Goal: Task Accomplishment & Management: Complete application form

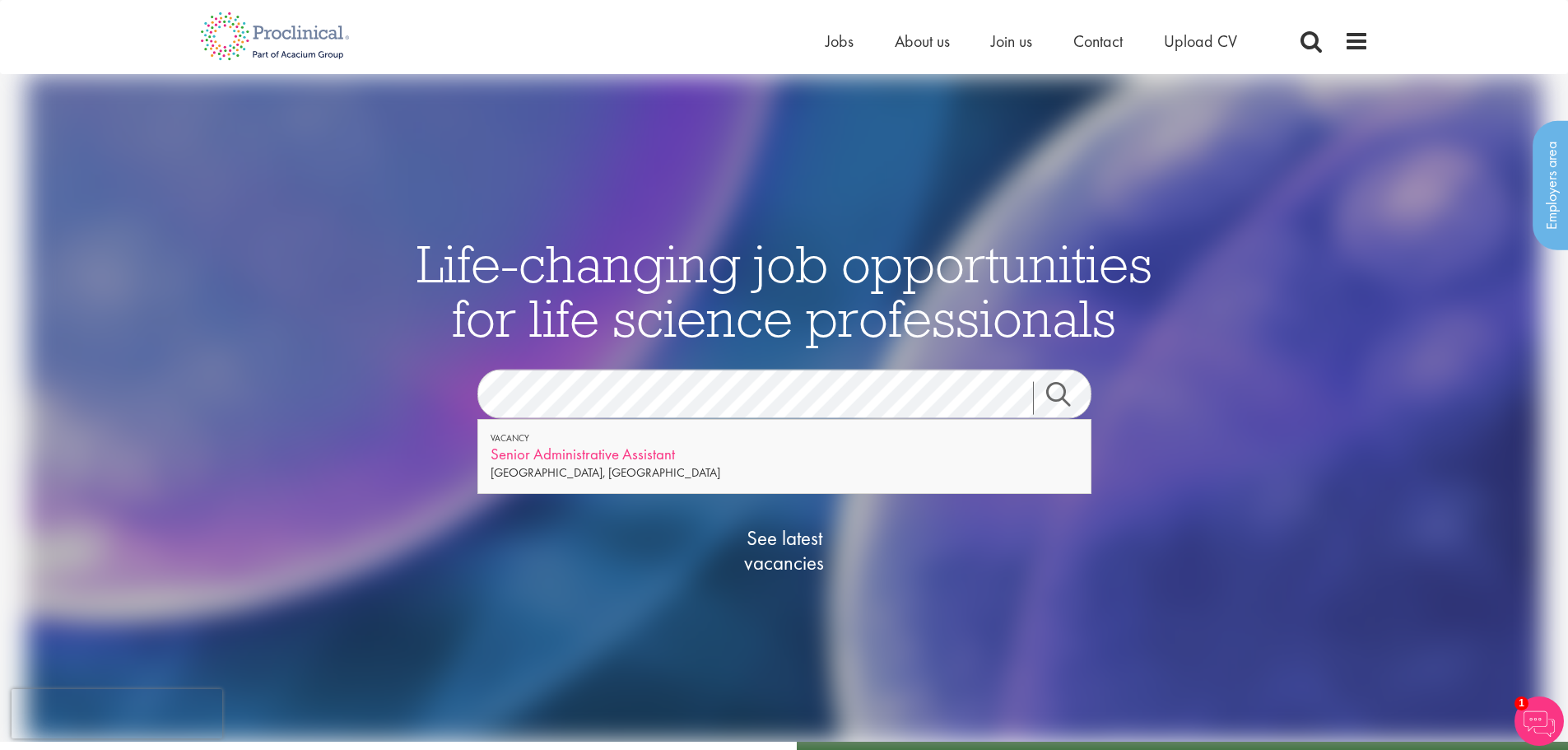
click at [586, 456] on div "Senior Administrative Assistant" at bounding box center [784, 454] width 588 height 20
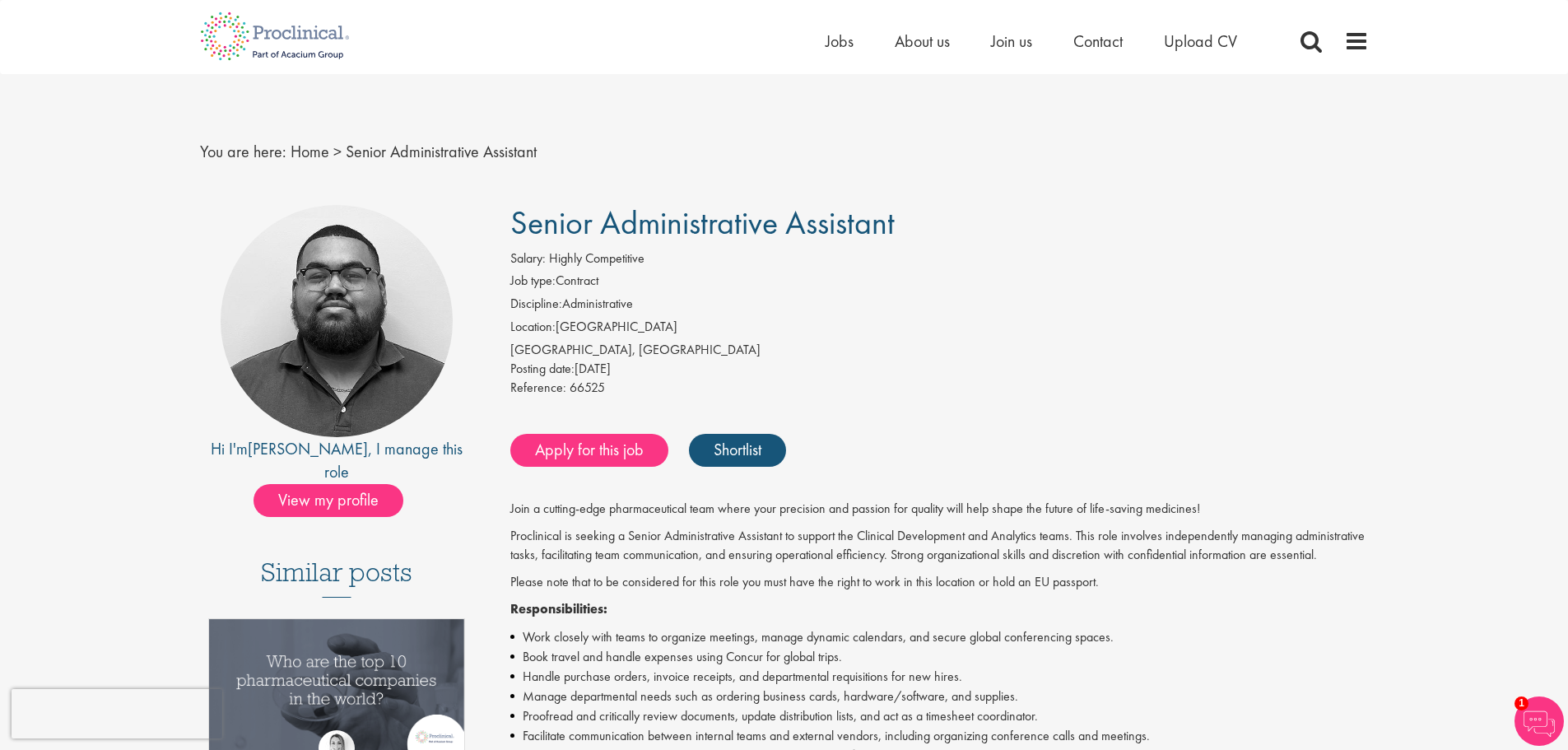
drag, startPoint x: 766, startPoint y: 542, endPoint x: 500, endPoint y: 211, distance: 424.6
copy div "Senior Administrative Assistant Salary: Highly Competitive Job type: Contract D…"
click at [948, 396] on div "Reference: 66525" at bounding box center [940, 391] width 859 height 23
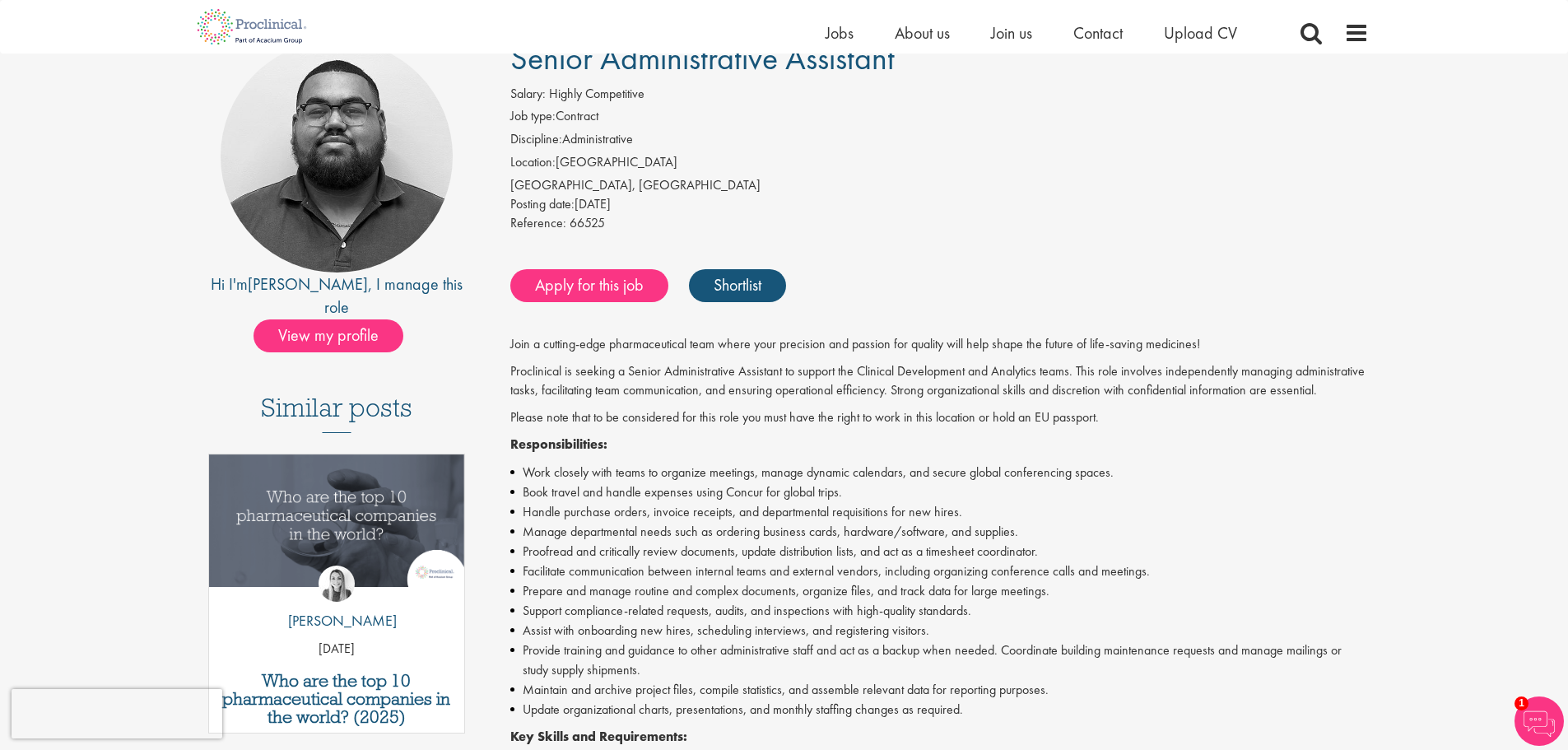
scroll to position [165, 0]
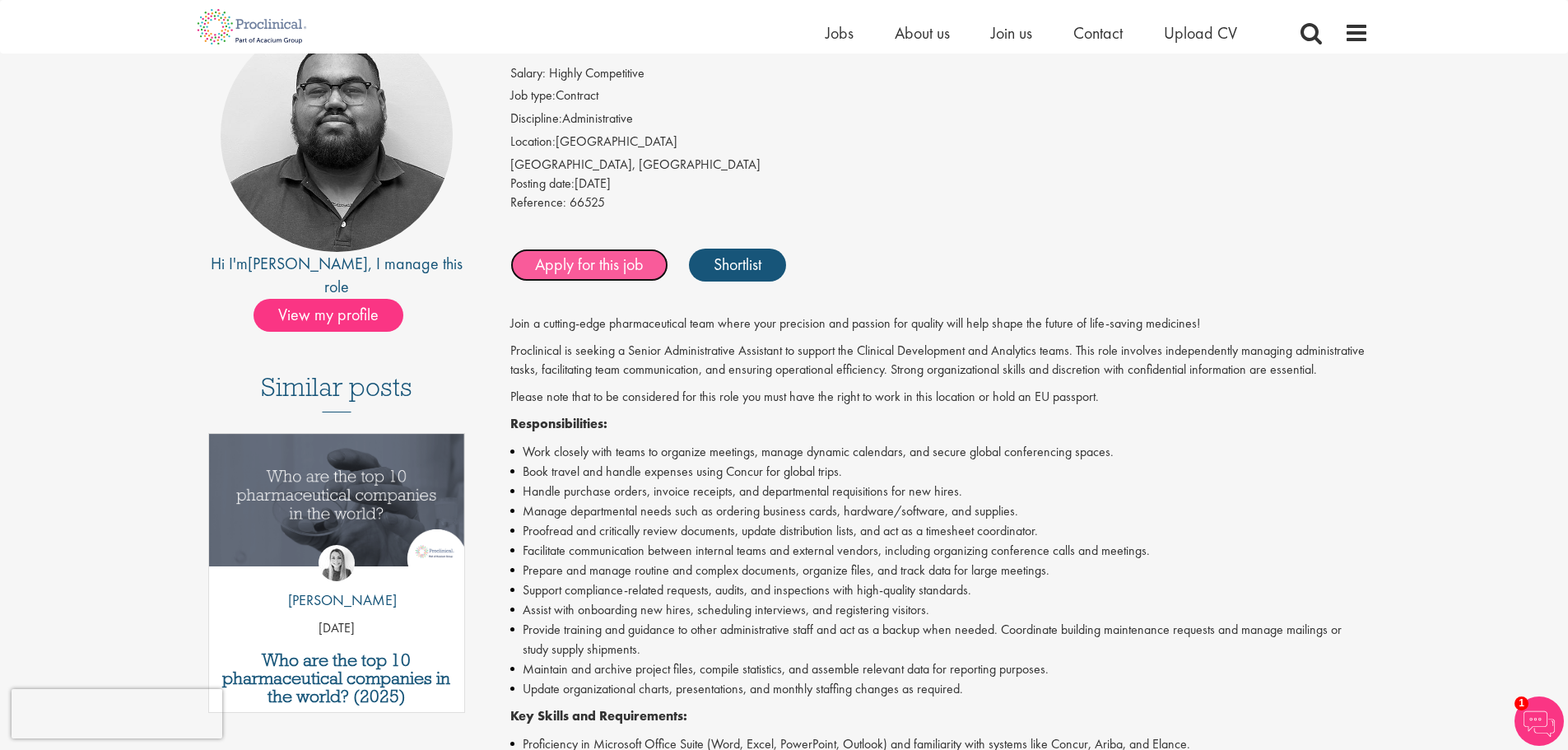
drag, startPoint x: 600, startPoint y: 270, endPoint x: 643, endPoint y: 279, distance: 43.9
click at [600, 270] on link "Apply for this job" at bounding box center [590, 264] width 158 height 33
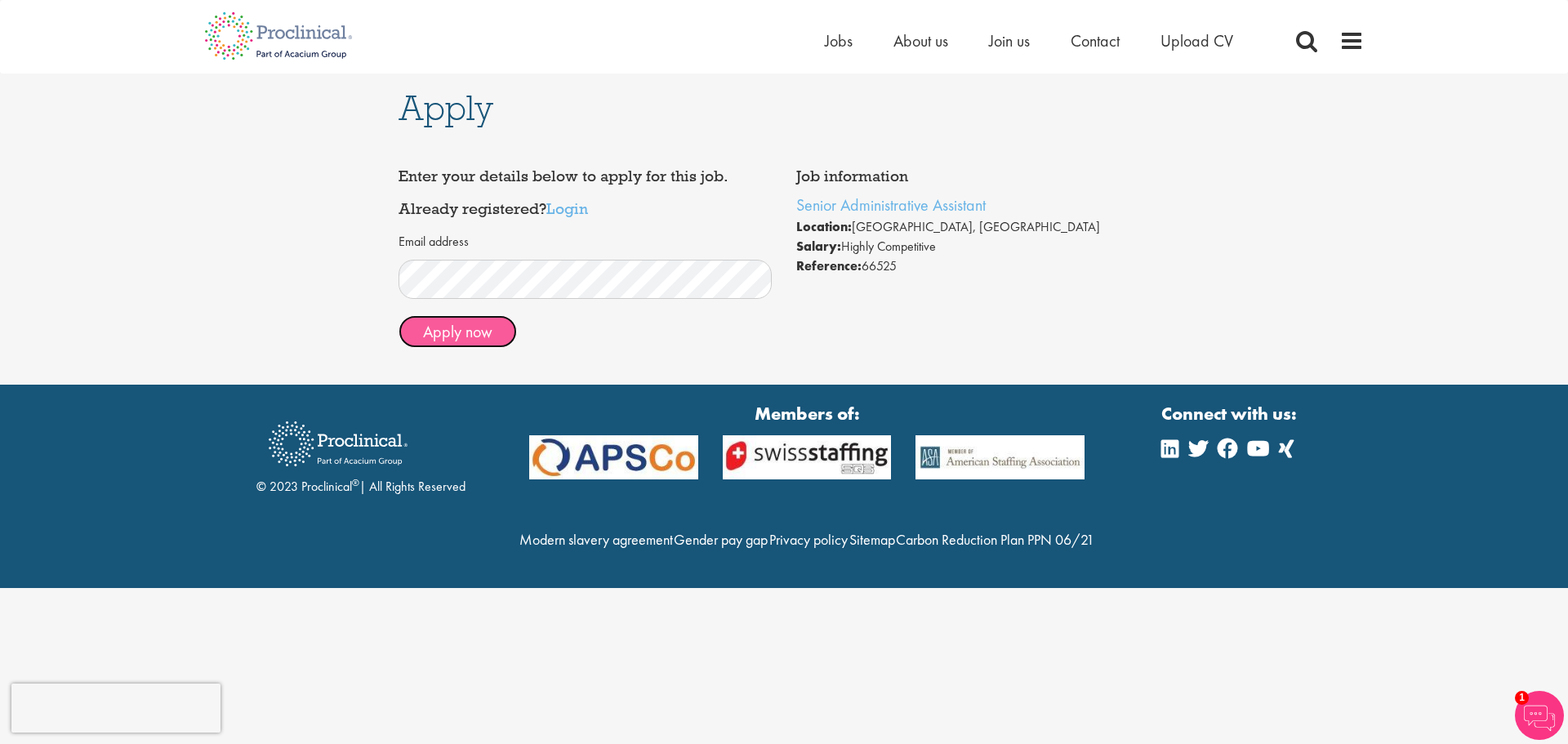
click at [484, 334] on button "Apply now" at bounding box center [457, 331] width 118 height 33
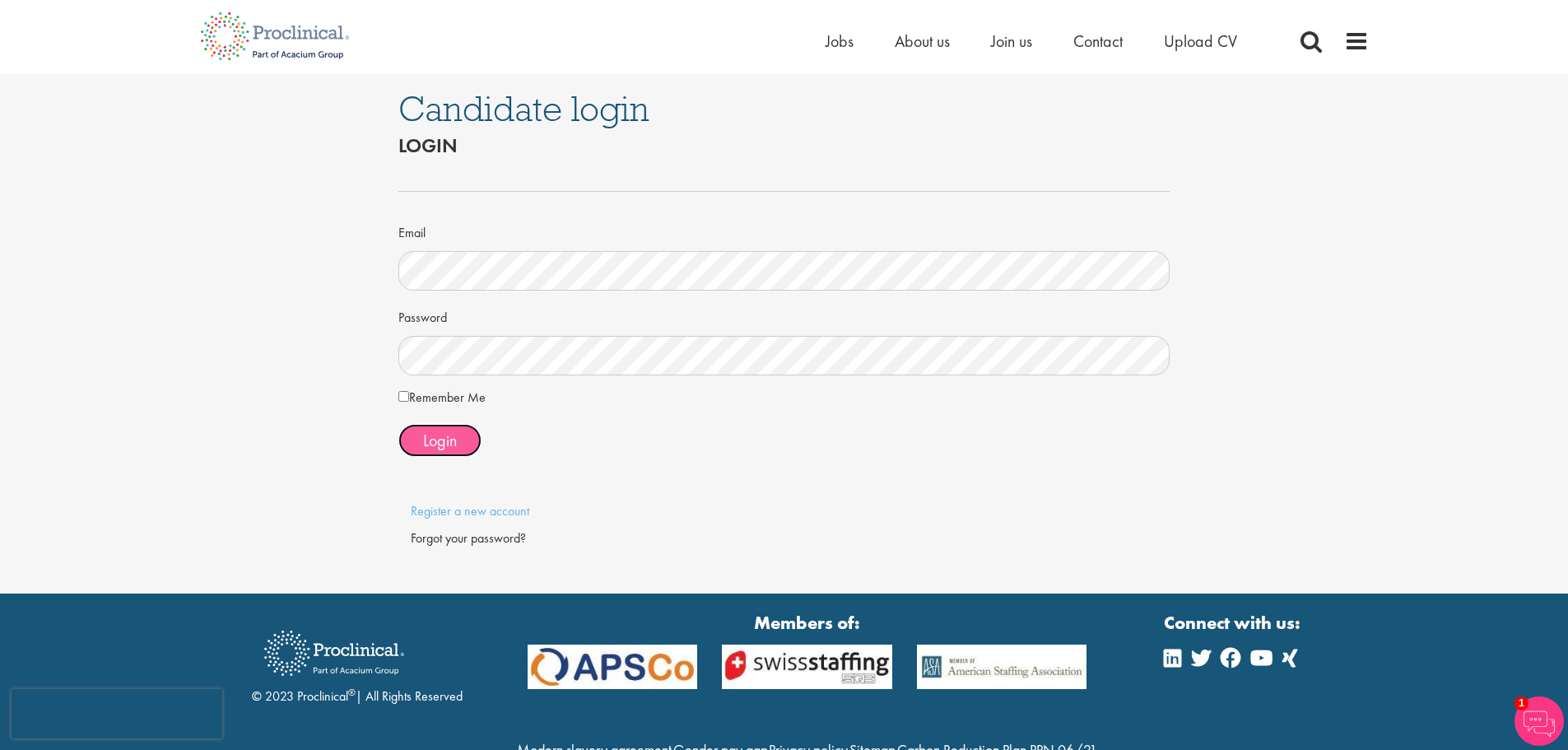
drag, startPoint x: 446, startPoint y: 433, endPoint x: 463, endPoint y: 437, distance: 17.5
click at [447, 432] on span "Login" at bounding box center [440, 440] width 34 height 21
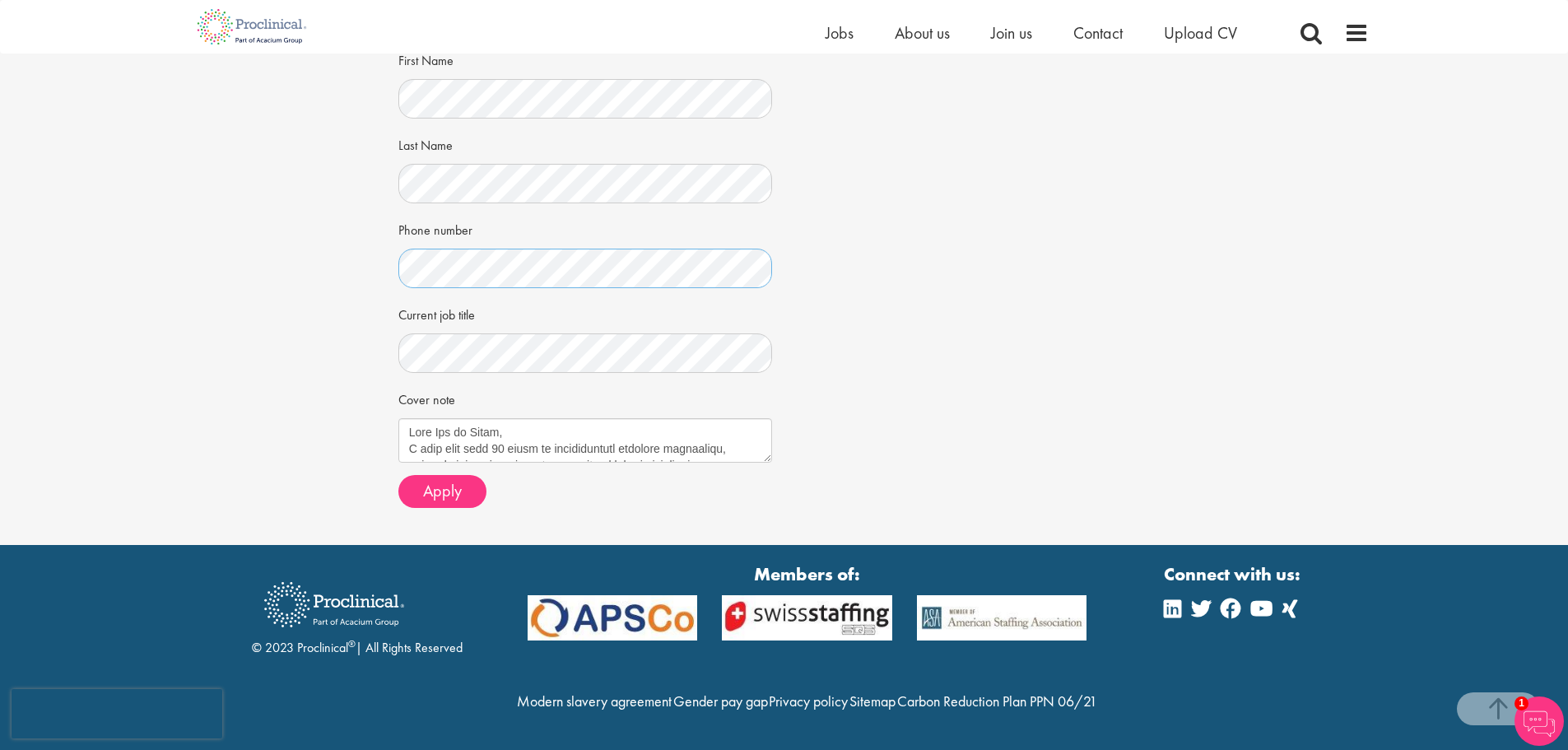
scroll to position [394, 0]
click at [688, 418] on textarea "Cover note" at bounding box center [586, 440] width 374 height 44
click at [444, 385] on div "Cover note" at bounding box center [586, 423] width 374 height 77
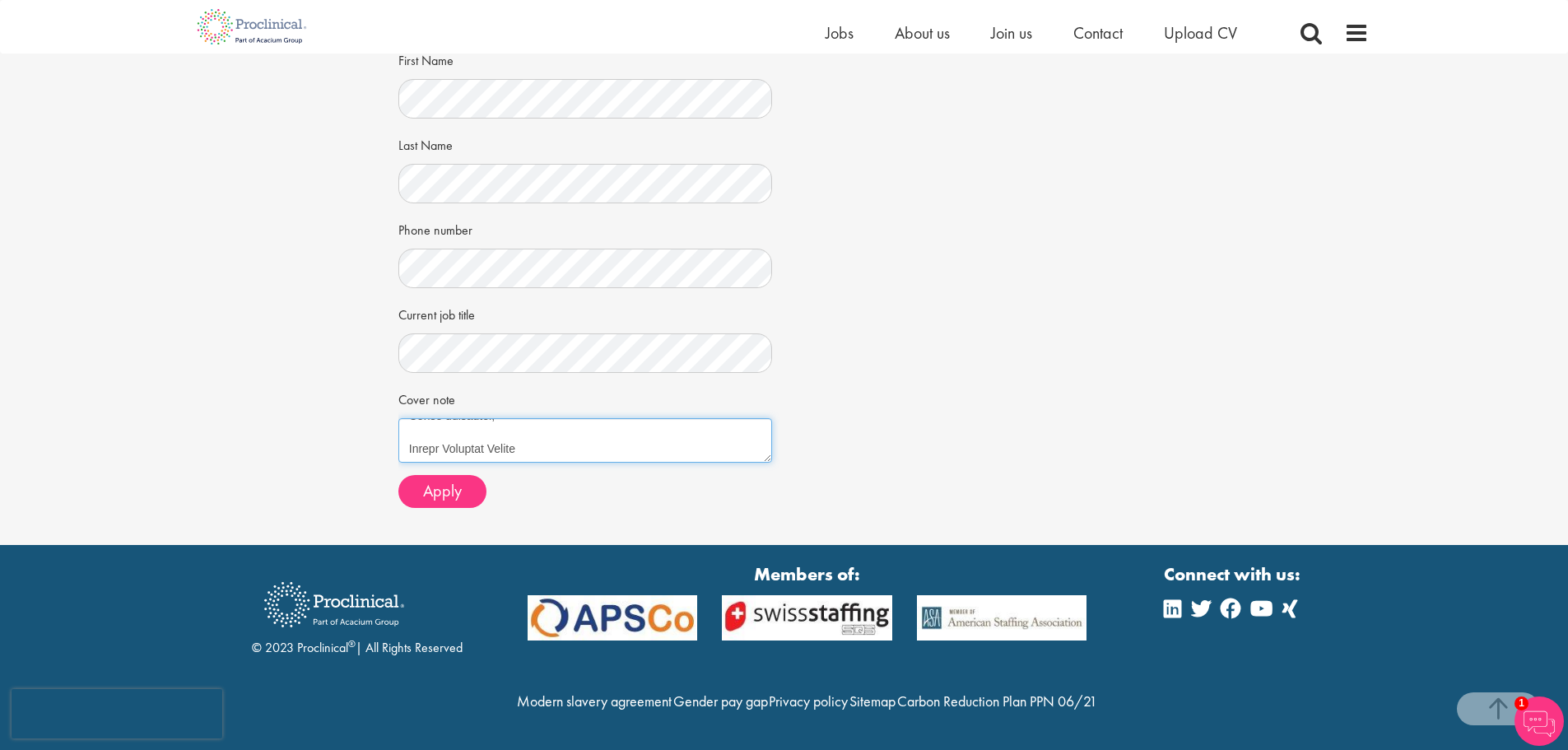
drag, startPoint x: 408, startPoint y: 393, endPoint x: 783, endPoint y: 451, distance: 379.5
click at [783, 451] on div "Enter your details and choose a CV Choose an existing CV" at bounding box center [586, 151] width 399 height 738
type textarea "Dear Sir or Madam, I have more than 20 years of international business experien…"
paste textarea "Dear Sir or Madam, I have more than 20 years of international business experien…"
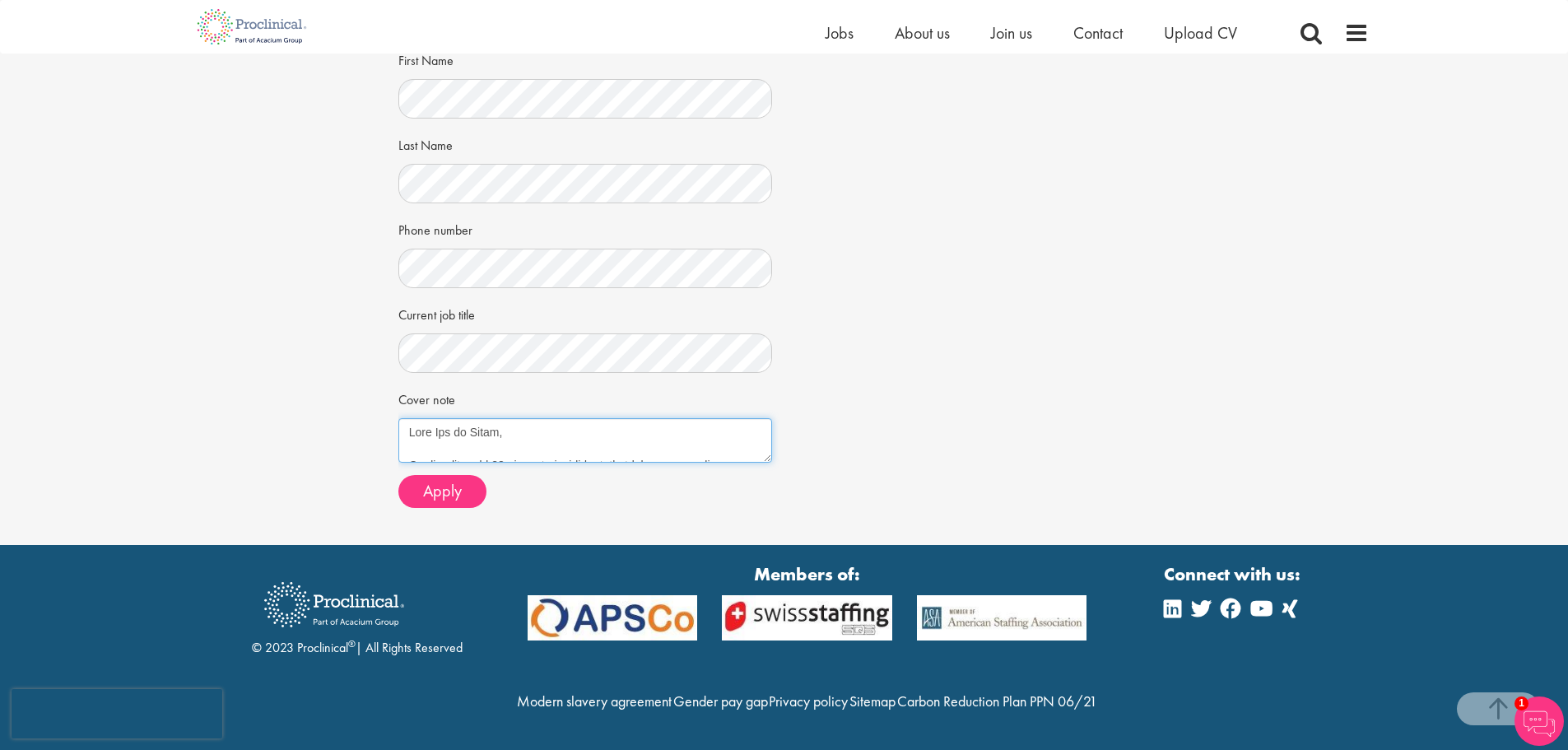
click at [645, 418] on textarea "Cover note" at bounding box center [586, 440] width 374 height 44
type textarea "Dear Sir or Madam, I have more than 20 years of international business experien…"
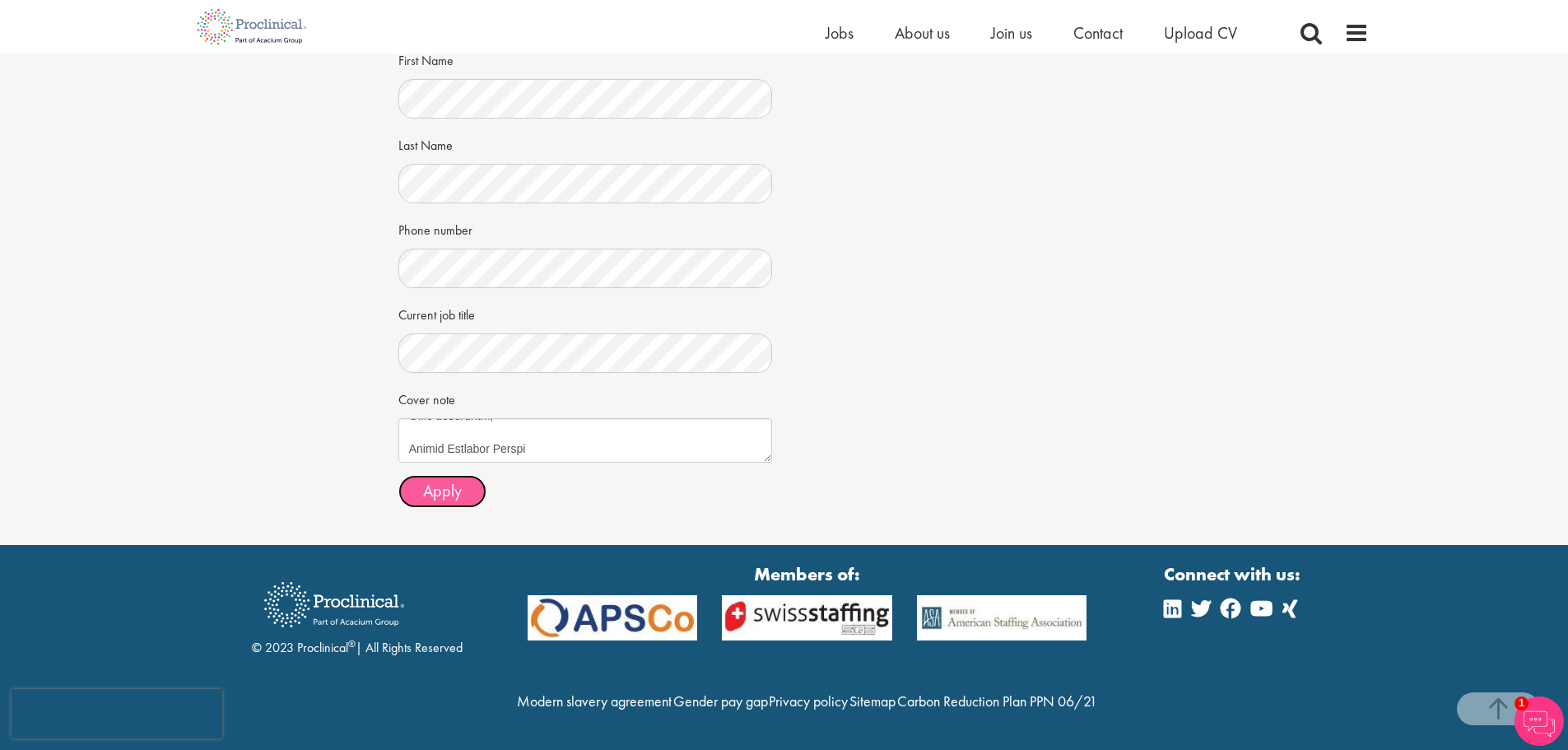
click at [438, 480] on span "Apply" at bounding box center [442, 490] width 38 height 21
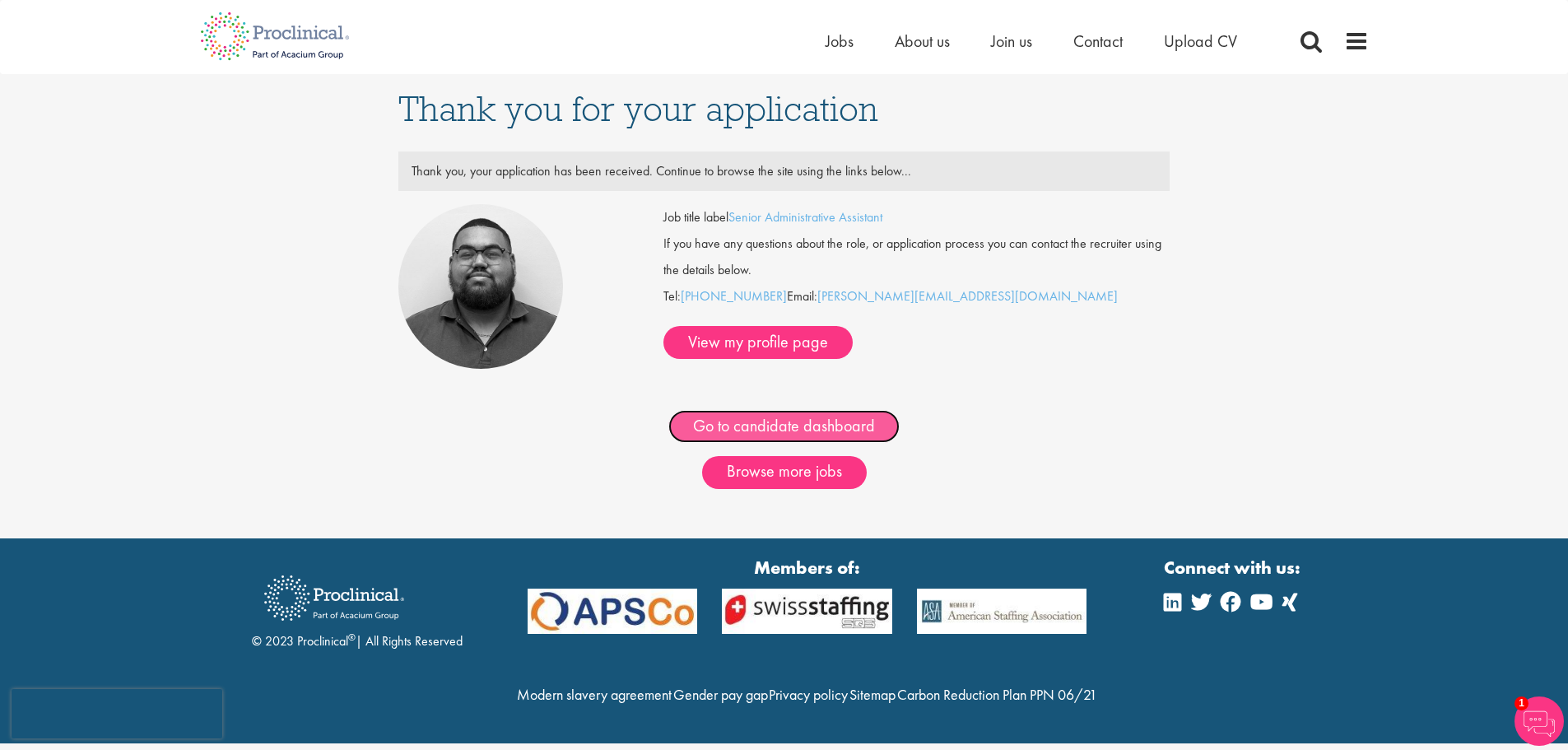
click at [817, 424] on link "Go to candidate dashboard" at bounding box center [784, 426] width 231 height 33
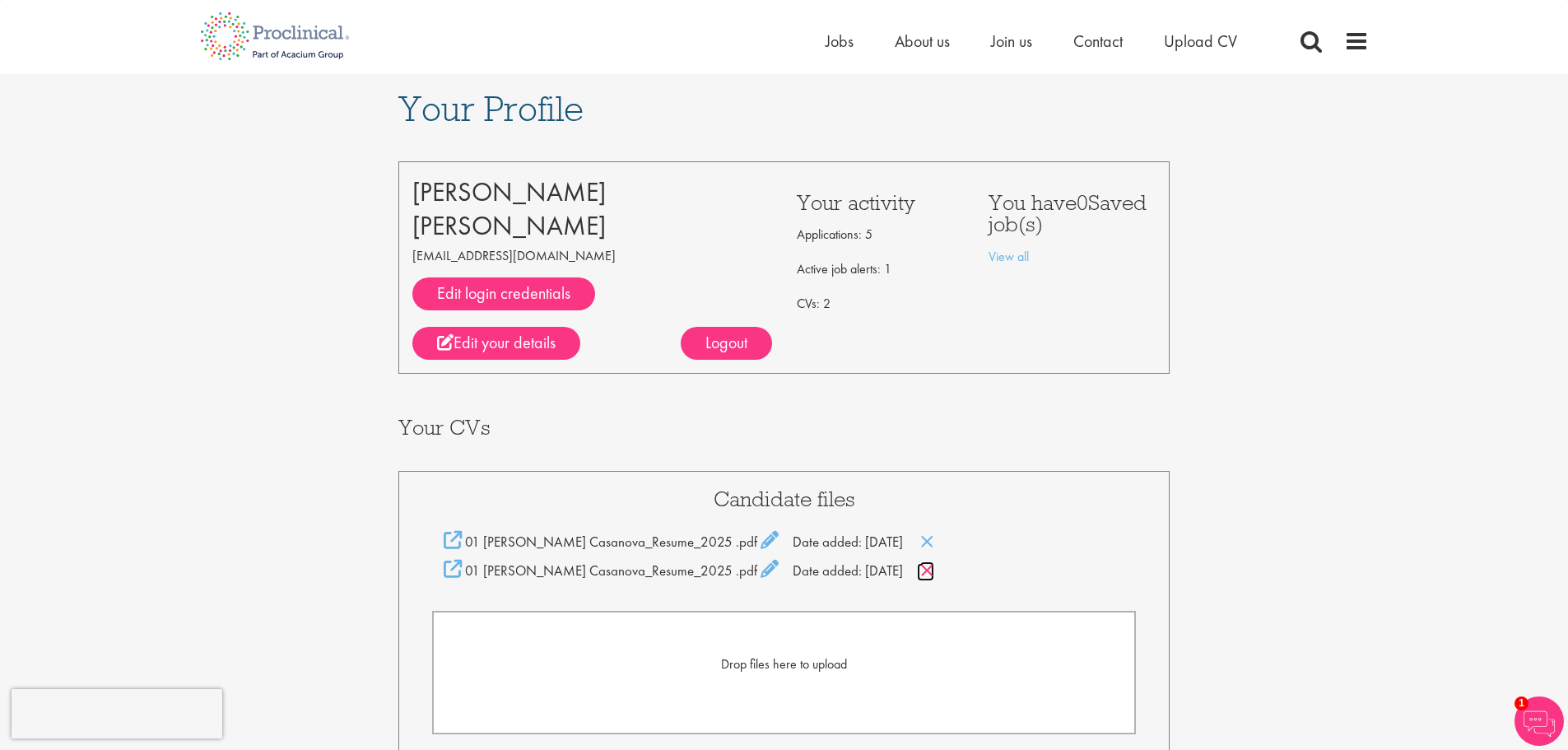
click at [920, 573] on icon at bounding box center [927, 570] width 14 height 18
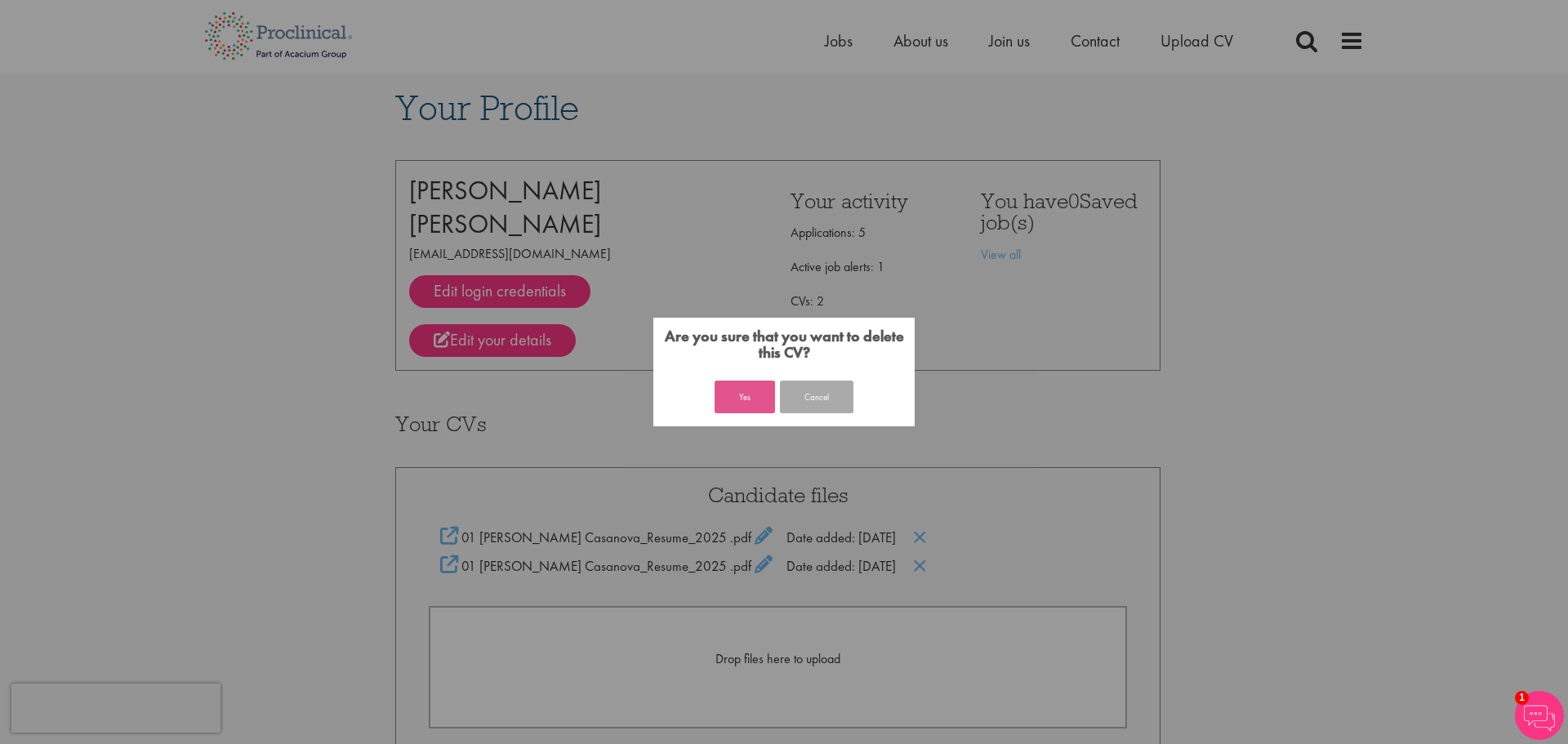
click at [750, 402] on button "Yes" at bounding box center [745, 396] width 60 height 33
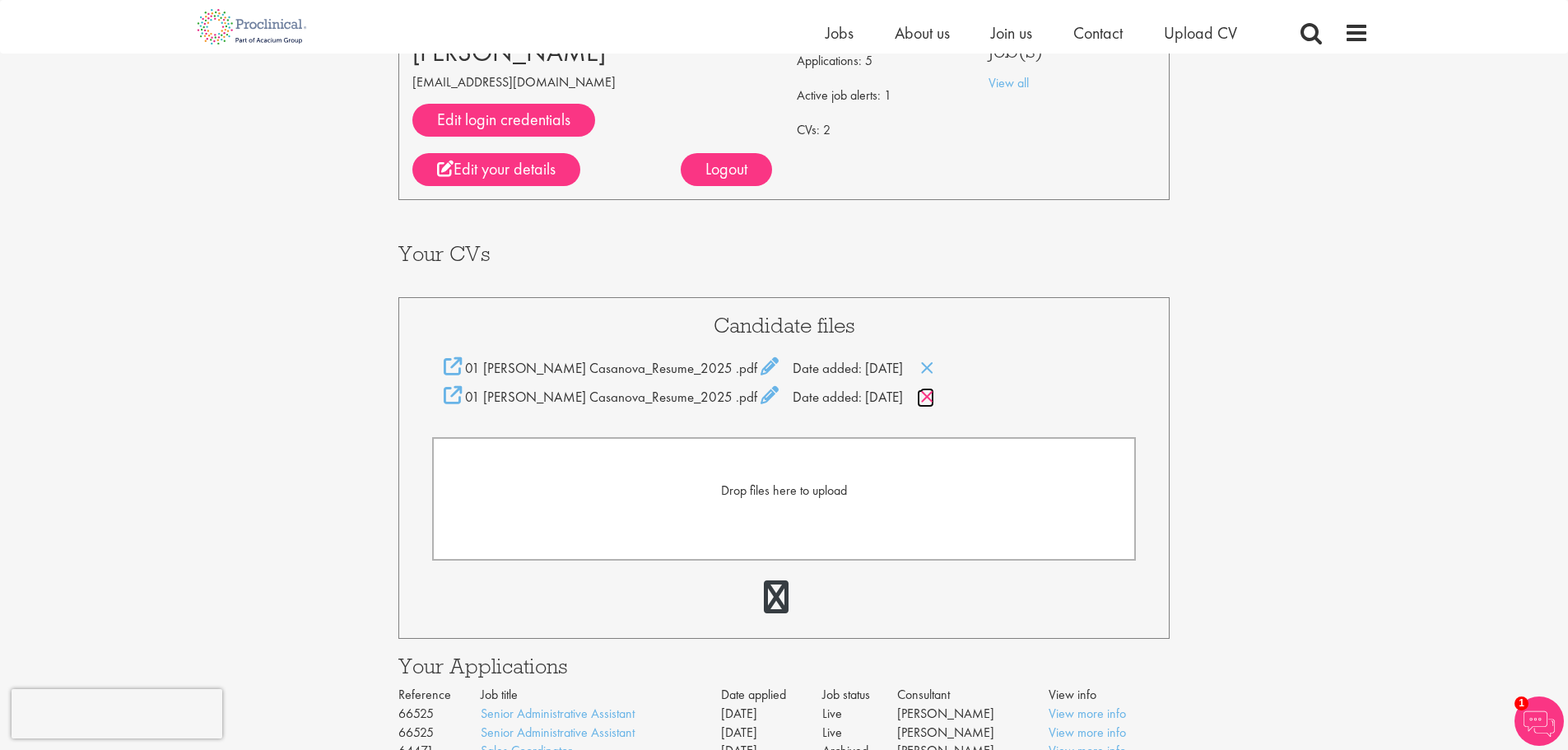
scroll to position [165, 0]
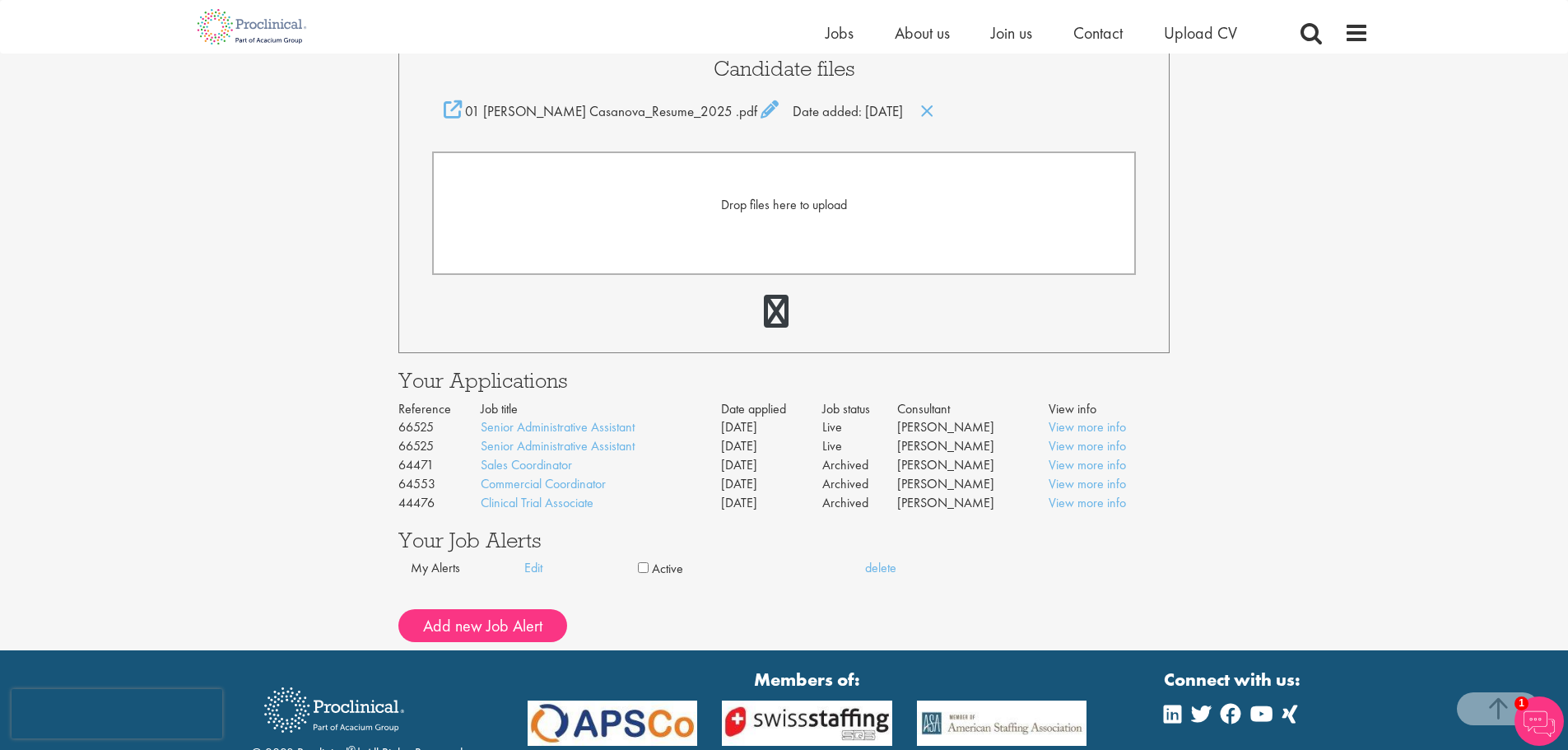
scroll to position [412, 0]
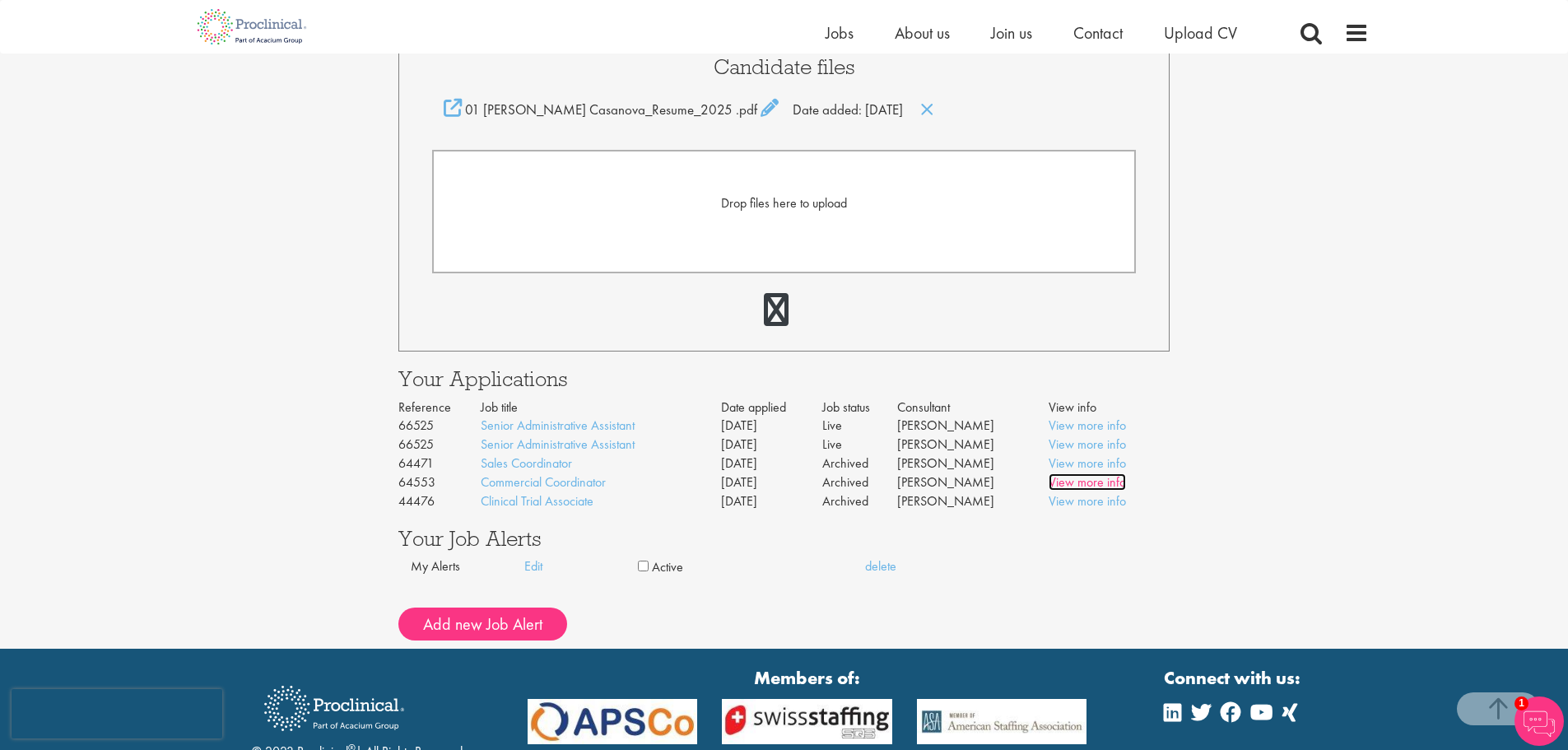
click at [1072, 485] on link "View more info" at bounding box center [1087, 481] width 77 height 17
click at [549, 480] on link "Commercial Coordinator" at bounding box center [543, 481] width 125 height 17
